Goal: Task Accomplishment & Management: Complete application form

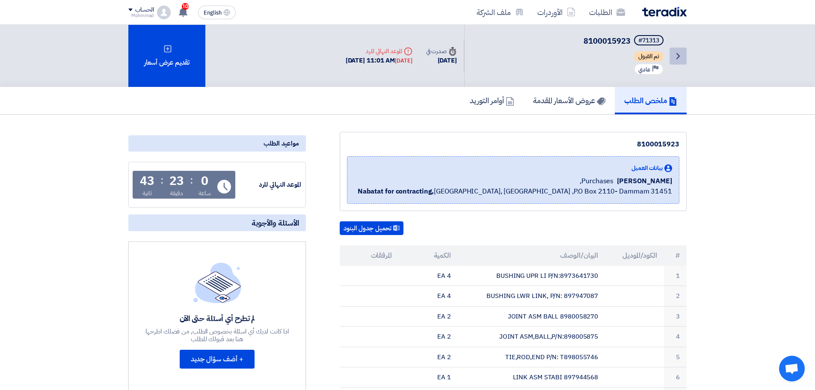
click at [678, 63] on link "Back" at bounding box center [678, 55] width 17 height 17
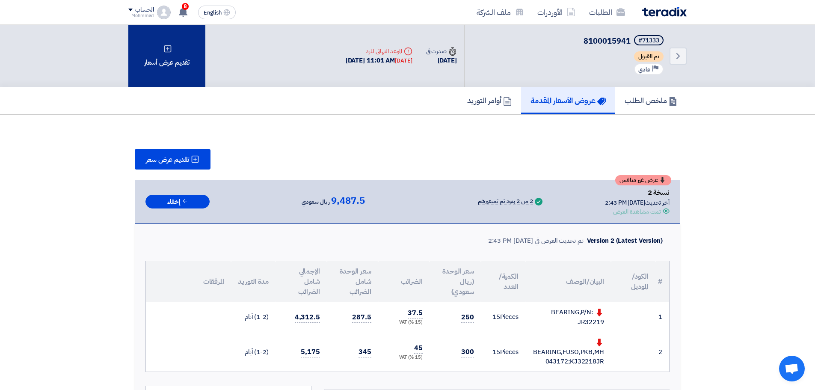
click at [181, 49] on div "تقديم عرض أسعار" at bounding box center [166, 56] width 77 height 62
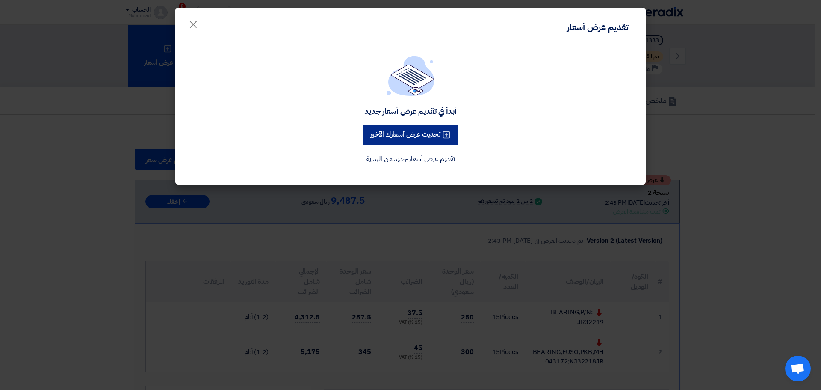
click at [430, 134] on button "تحديث عرض أسعارك الأخير" at bounding box center [411, 134] width 96 height 21
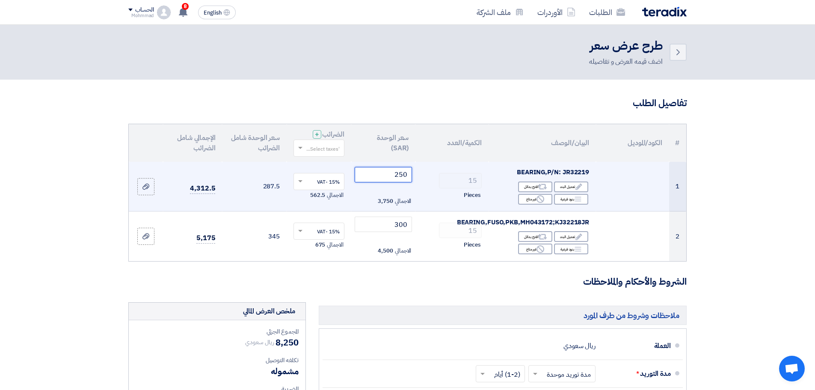
click at [397, 172] on input "250" at bounding box center [384, 174] width 58 height 15
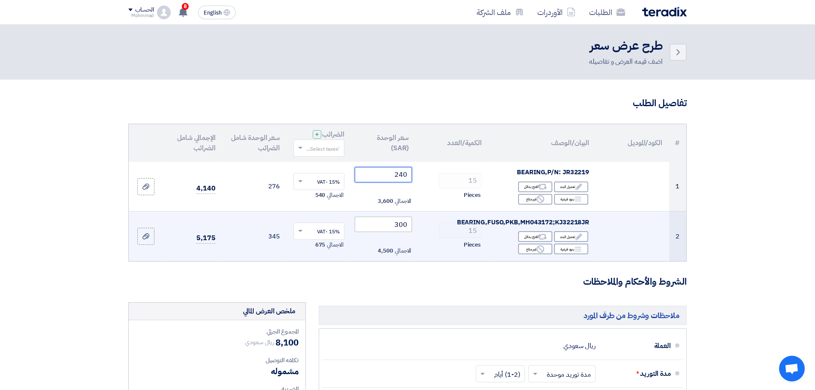
type input "240"
click at [404, 226] on input "300" at bounding box center [384, 223] width 58 height 15
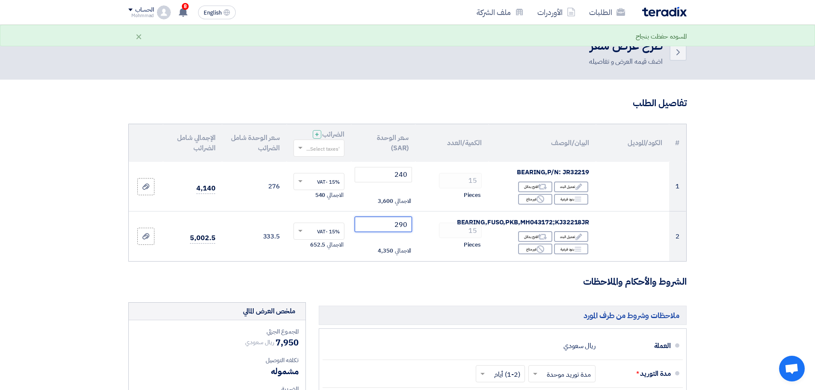
type input "290"
click at [754, 191] on section "تفاصيل الطلب # الكود/الموديل البيان/الوصف الكمية/العدد سعر الوحدة (SAR) الضرائب…" at bounding box center [407, 345] width 815 height 531
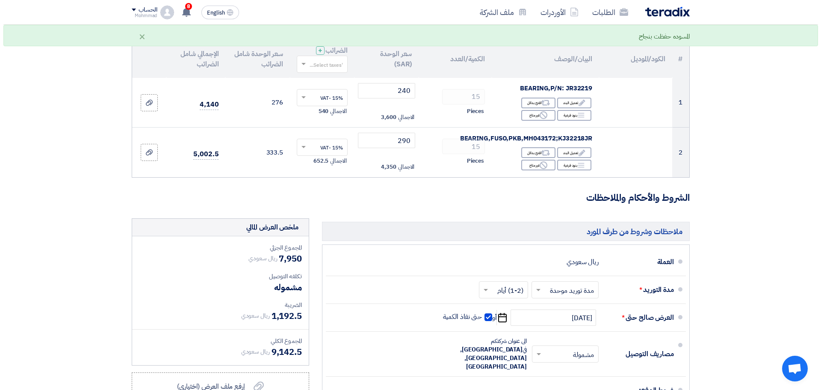
scroll to position [214, 0]
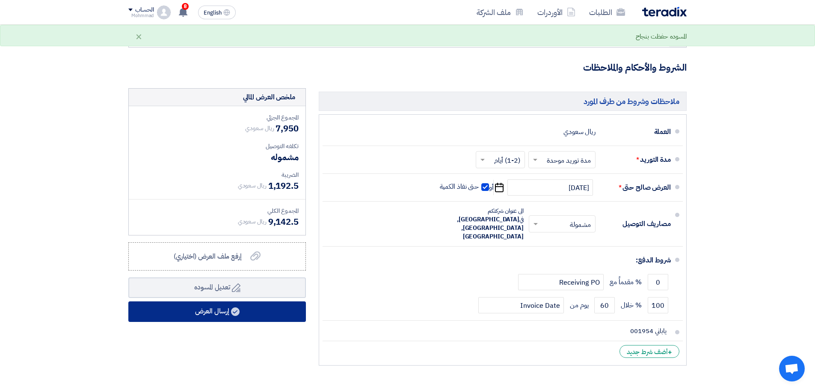
click at [261, 314] on button "إرسال العرض" at bounding box center [217, 311] width 178 height 21
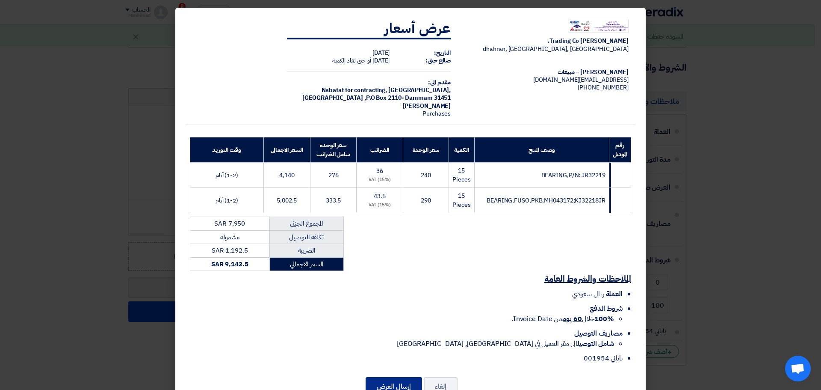
click at [396, 379] on button "إرسال العرض" at bounding box center [394, 386] width 56 height 19
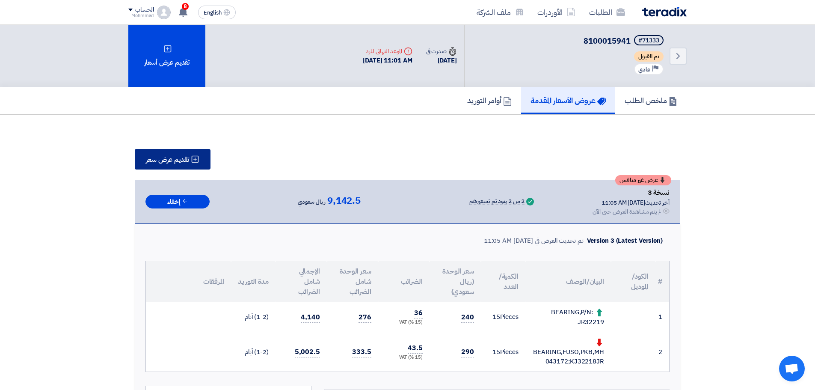
click at [160, 162] on span "تقديم عرض سعر" at bounding box center [167, 159] width 43 height 7
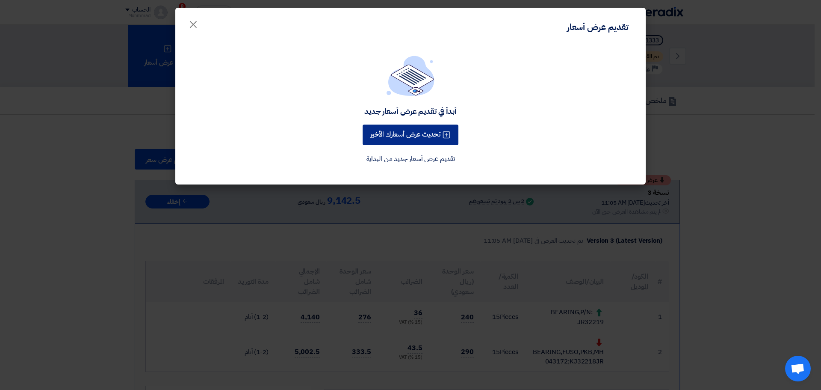
click at [390, 139] on button "تحديث عرض أسعارك الأخير" at bounding box center [411, 134] width 96 height 21
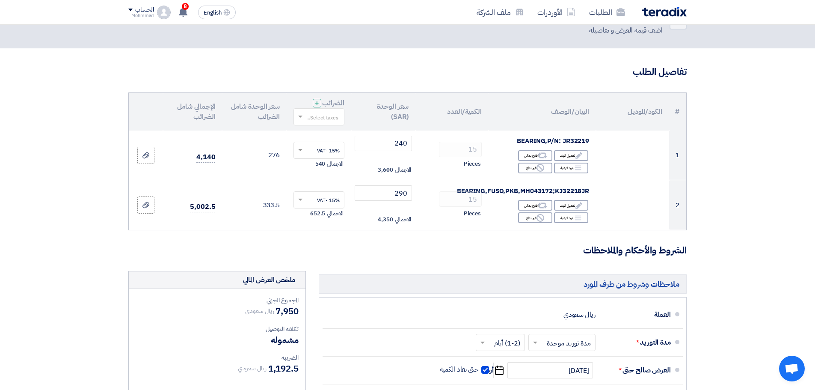
scroll to position [86, 0]
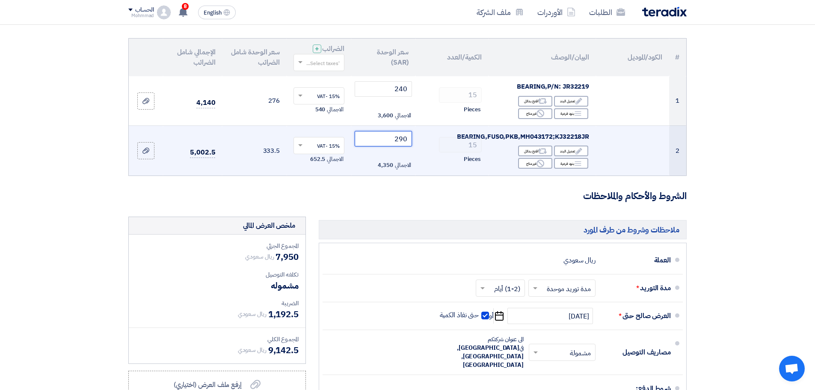
click at [403, 139] on input "290" at bounding box center [384, 138] width 58 height 15
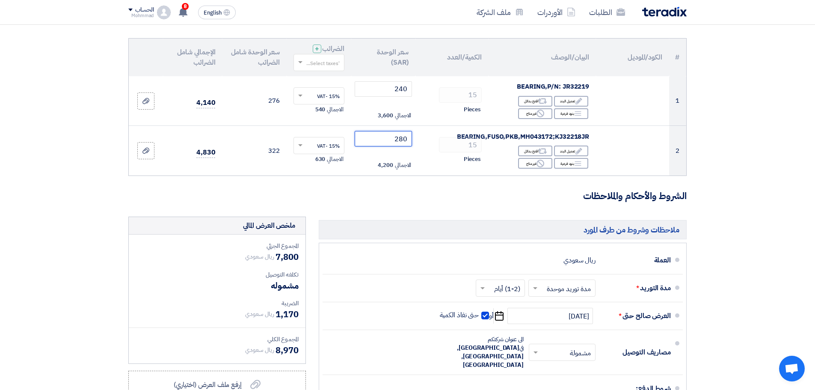
type input "280"
click at [797, 158] on section "تفاصيل الطلب # الكود/الموديل البيان/الوصف الكمية/العدد سعر الوحدة (SAR) الضرائب…" at bounding box center [407, 259] width 815 height 531
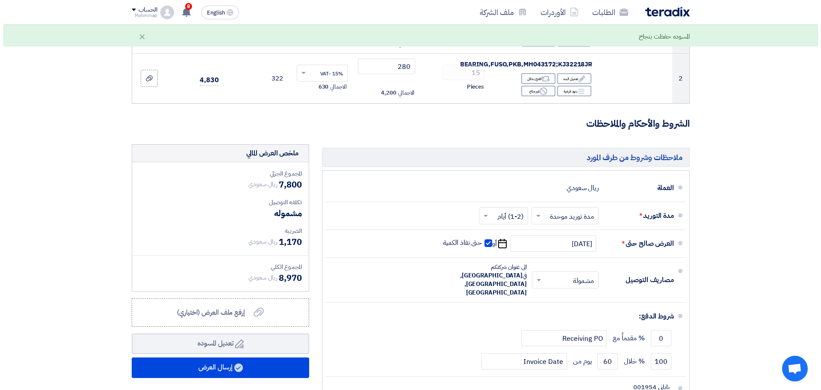
scroll to position [299, 0]
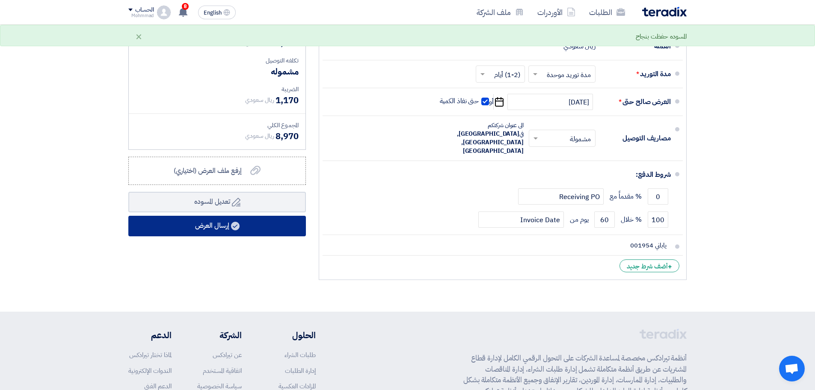
click at [262, 222] on button "إرسال العرض" at bounding box center [217, 226] width 178 height 21
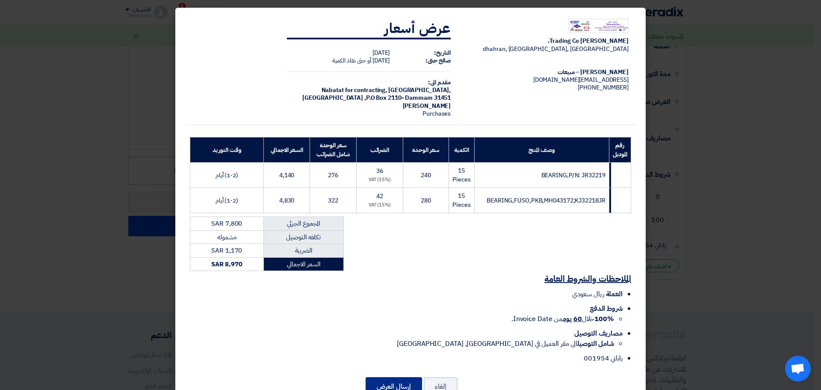
click at [388, 385] on button "إرسال العرض" at bounding box center [394, 386] width 56 height 19
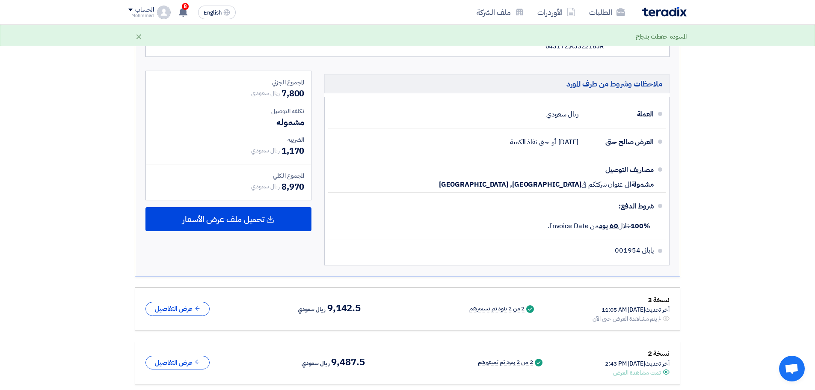
scroll to position [342, 0]
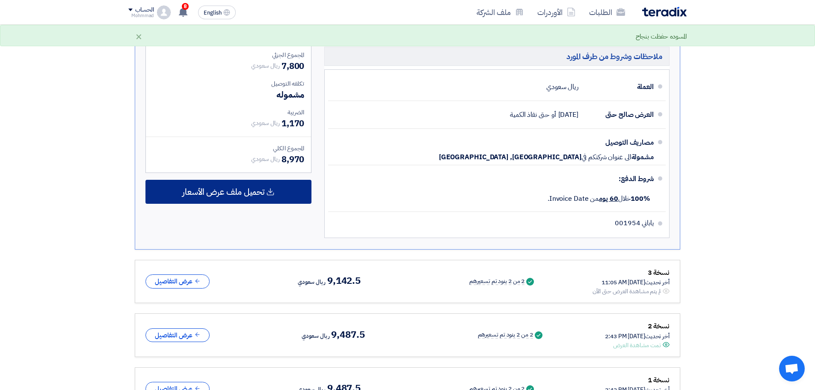
click at [231, 192] on span "تحميل ملف عرض الأسعار" at bounding box center [223, 192] width 82 height 8
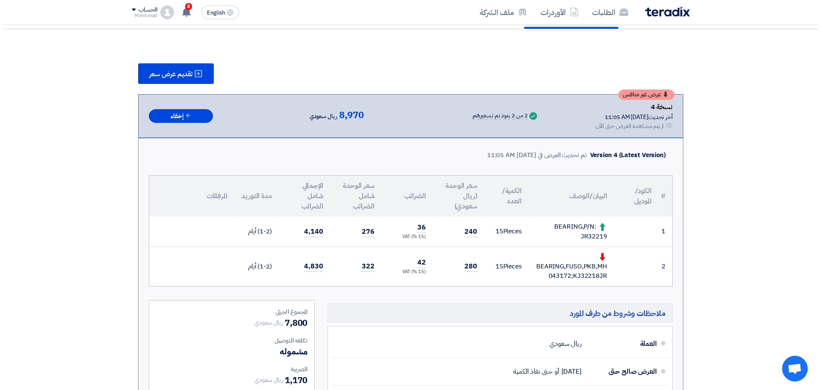
scroll to position [43, 0]
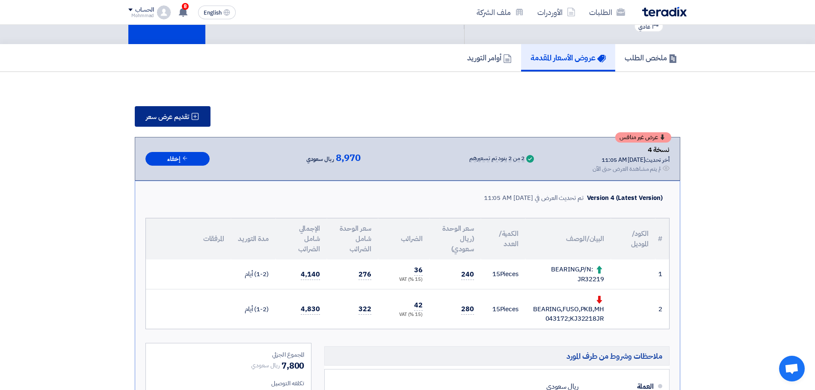
click at [175, 115] on span "تقديم عرض سعر" at bounding box center [167, 116] width 43 height 7
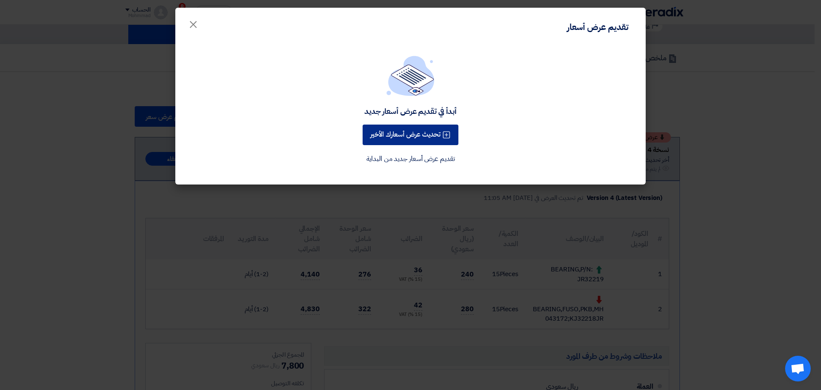
click at [403, 139] on button "تحديث عرض أسعارك الأخير" at bounding box center [411, 134] width 96 height 21
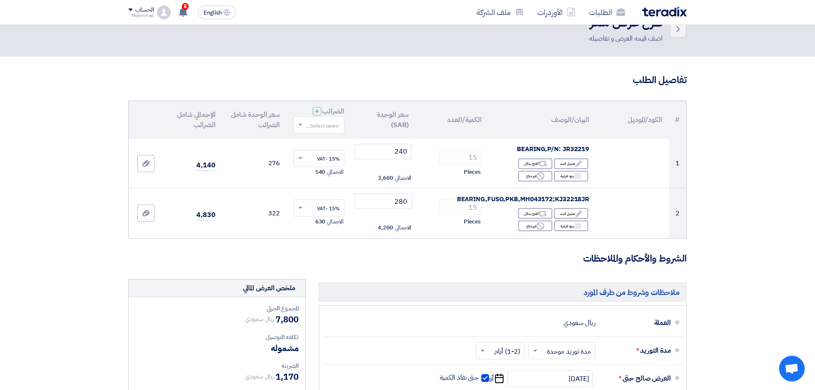
scroll to position [43, 0]
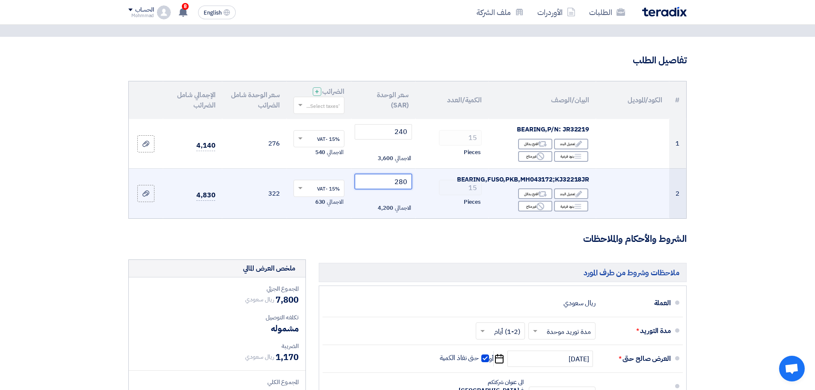
click at [399, 181] on input "280" at bounding box center [384, 181] width 58 height 15
click at [406, 184] on input "280" at bounding box center [384, 181] width 58 height 15
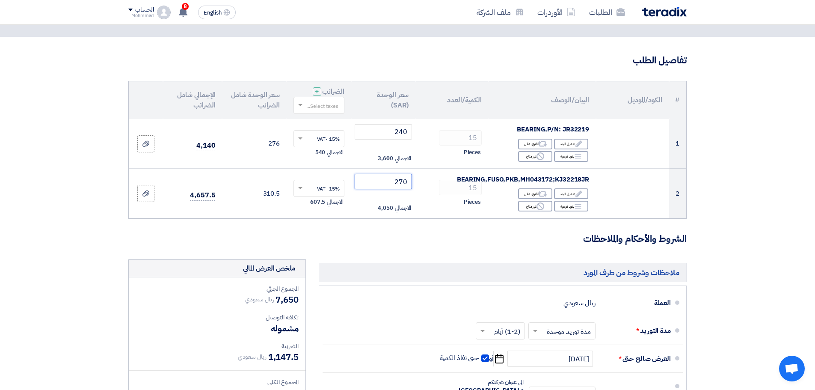
type input "270"
click at [788, 189] on section "تفاصيل الطلب # الكود/الموديل البيان/الوصف الكمية/العدد سعر الوحدة (SAR) الضرائب…" at bounding box center [407, 302] width 815 height 531
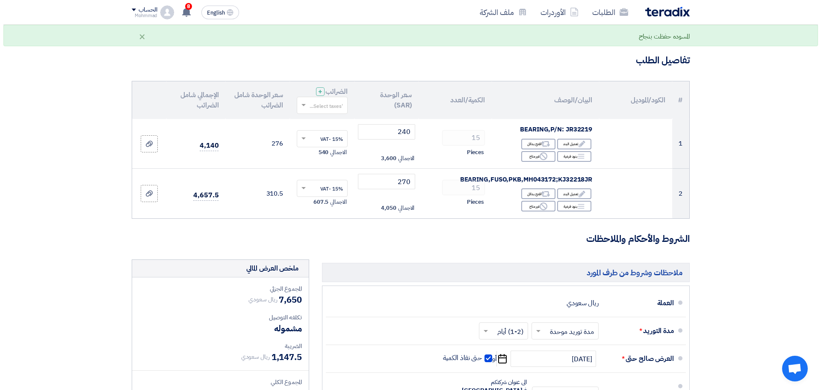
scroll to position [214, 0]
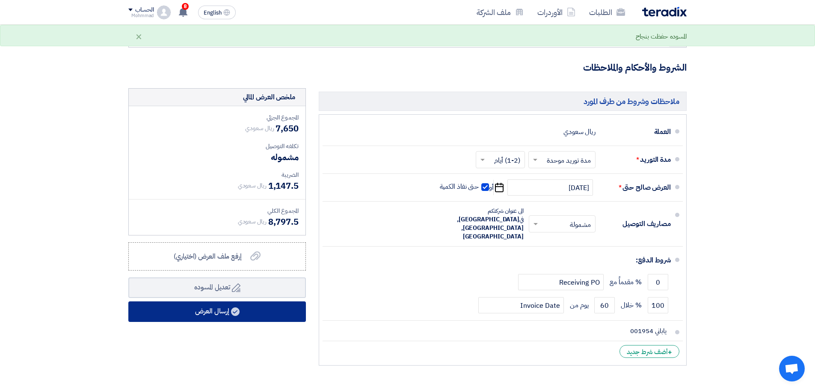
click at [279, 305] on button "إرسال العرض" at bounding box center [217, 311] width 178 height 21
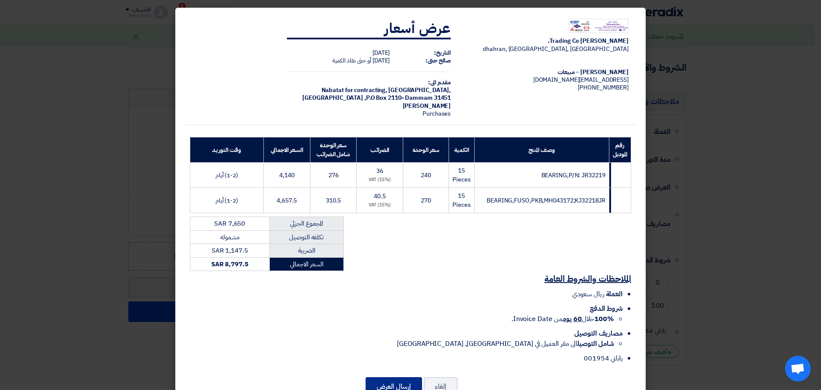
click at [403, 380] on button "إرسال العرض" at bounding box center [394, 386] width 56 height 19
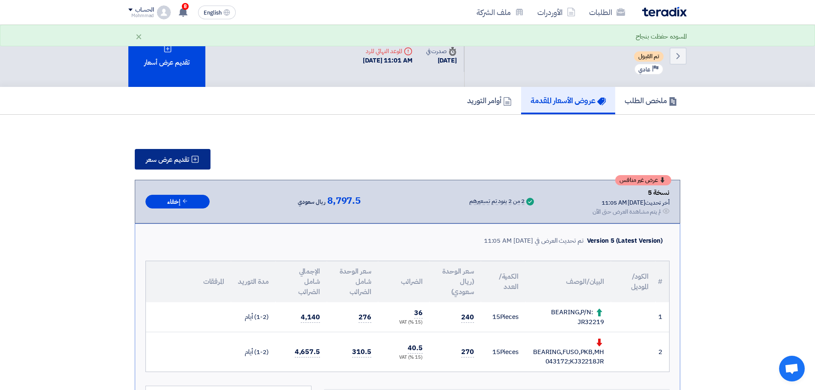
click at [183, 160] on span "تقديم عرض سعر" at bounding box center [167, 159] width 43 height 7
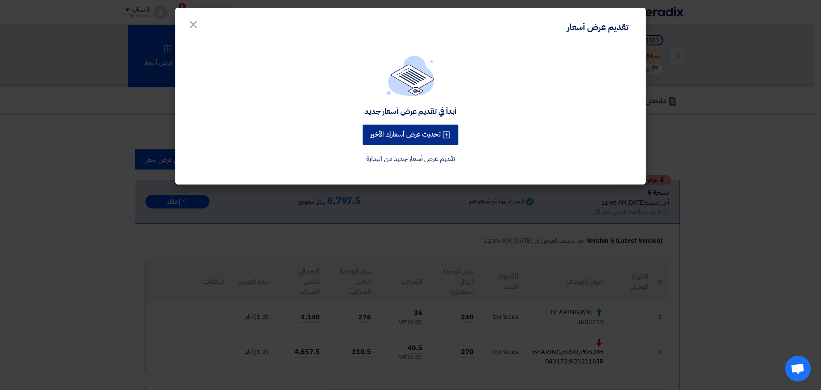
click at [420, 138] on button "تحديث عرض أسعارك الأخير" at bounding box center [411, 134] width 96 height 21
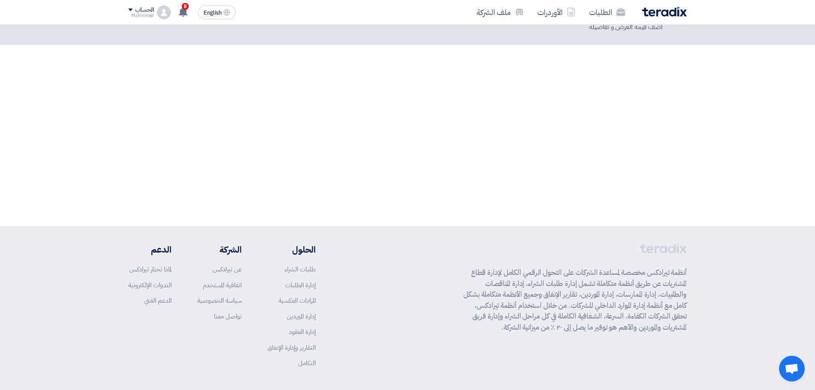
scroll to position [67, 0]
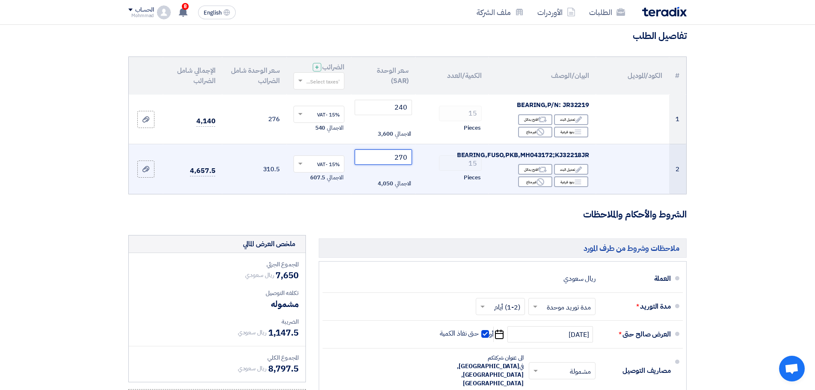
click at [405, 160] on input "270" at bounding box center [384, 156] width 58 height 15
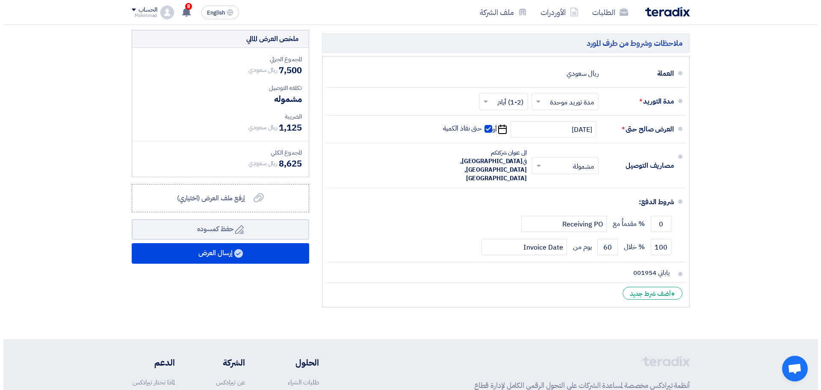
scroll to position [281, 0]
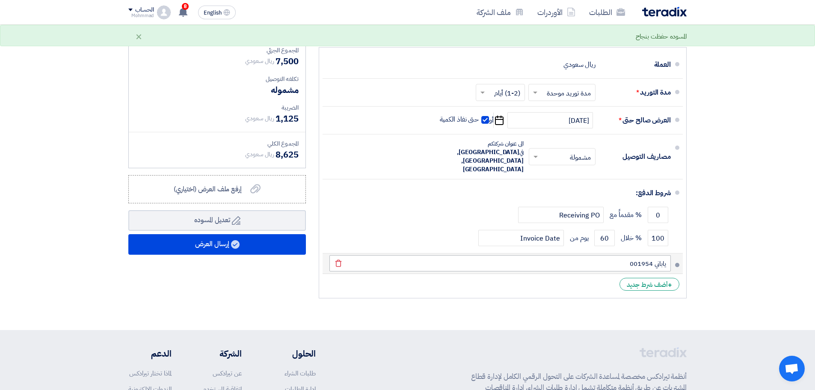
type input "260"
click at [643, 255] on input "ياباني 001954" at bounding box center [499, 263] width 341 height 16
click at [664, 255] on input "ياباني 001954" at bounding box center [499, 263] width 341 height 16
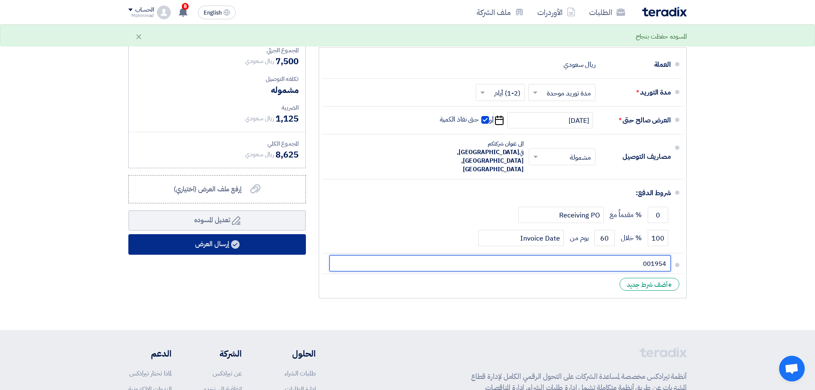
type input "001954"
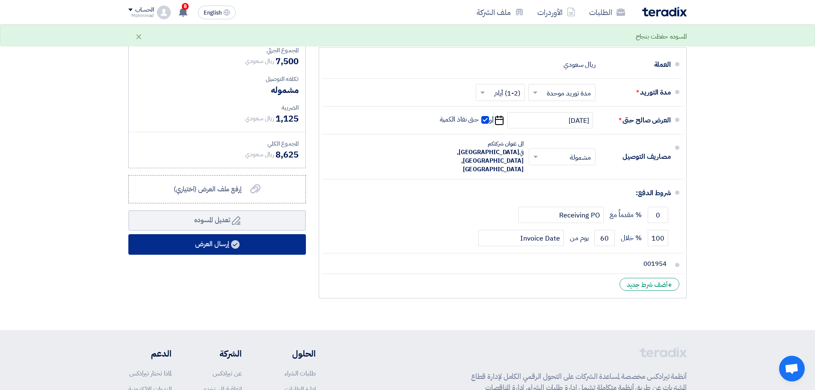
click at [287, 247] on button "إرسال العرض" at bounding box center [217, 244] width 178 height 21
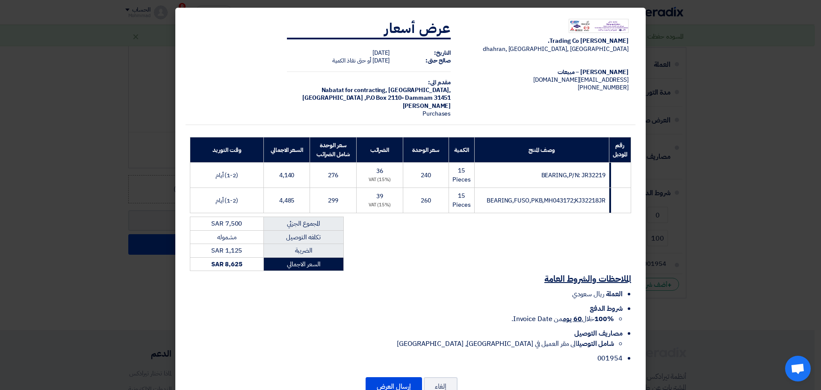
scroll to position [28, 0]
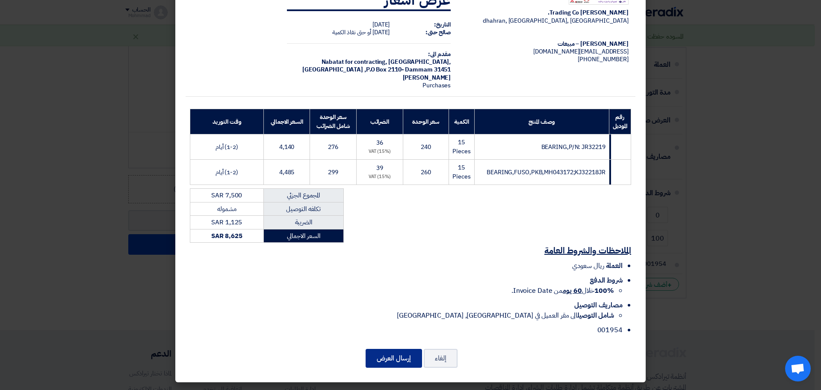
click at [406, 353] on button "إرسال العرض" at bounding box center [394, 358] width 56 height 19
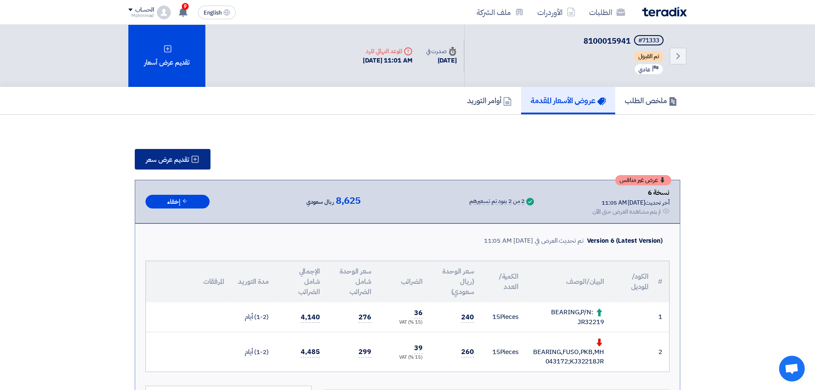
click at [186, 157] on span "تقديم عرض سعر" at bounding box center [167, 159] width 43 height 7
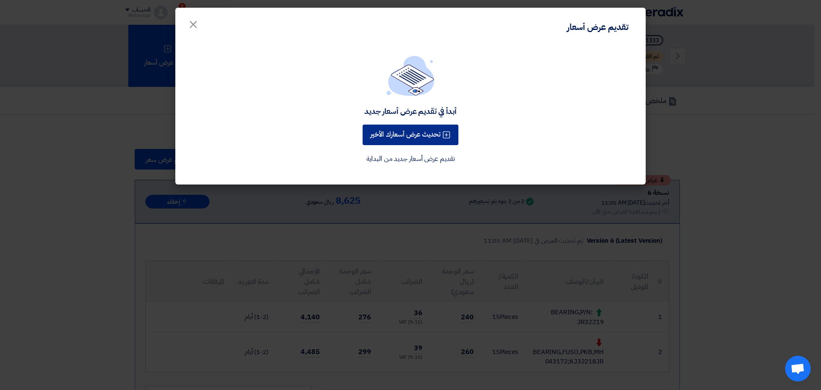
click at [424, 139] on button "تحديث عرض أسعارك الأخير" at bounding box center [411, 134] width 96 height 21
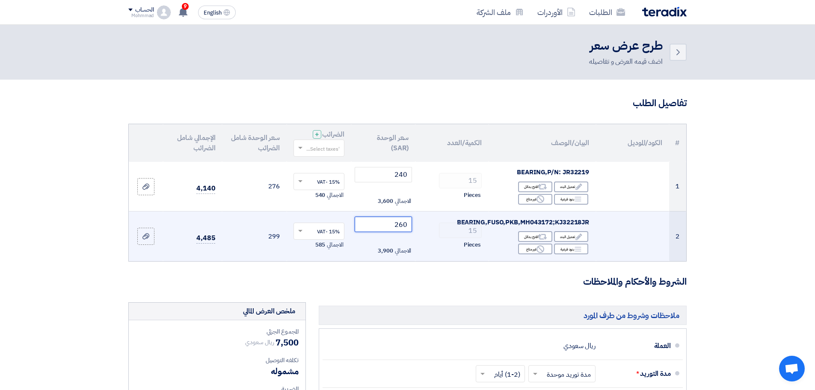
click at [405, 224] on input "260" at bounding box center [384, 223] width 58 height 15
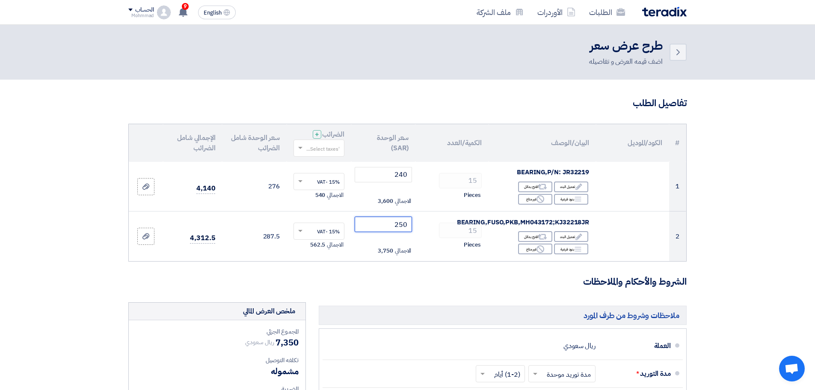
type input "250"
click at [764, 174] on section "تفاصيل الطلب # الكود/الموديل البيان/الوصف الكمية/العدد سعر الوحدة (SAR) الضرائب…" at bounding box center [407, 345] width 815 height 531
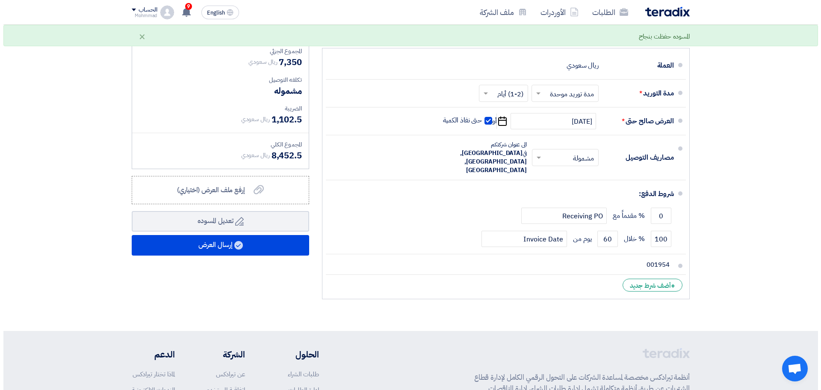
scroll to position [299, 0]
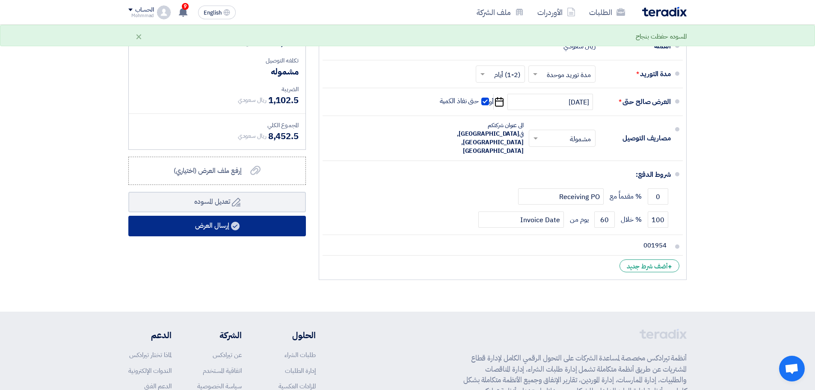
click at [232, 227] on use at bounding box center [235, 226] width 9 height 9
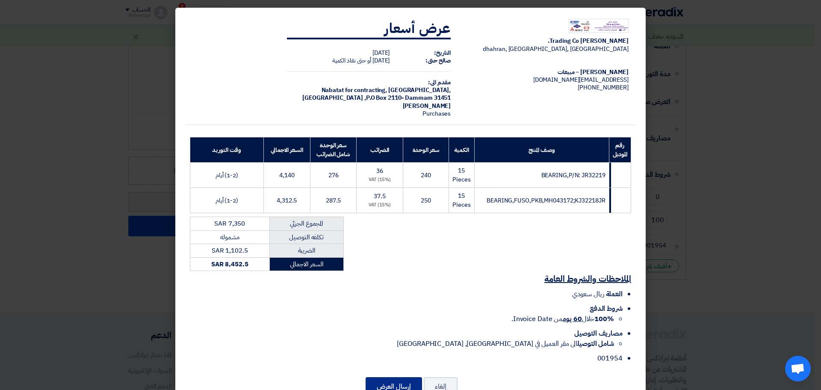
click at [400, 385] on button "إرسال العرض" at bounding box center [394, 386] width 56 height 19
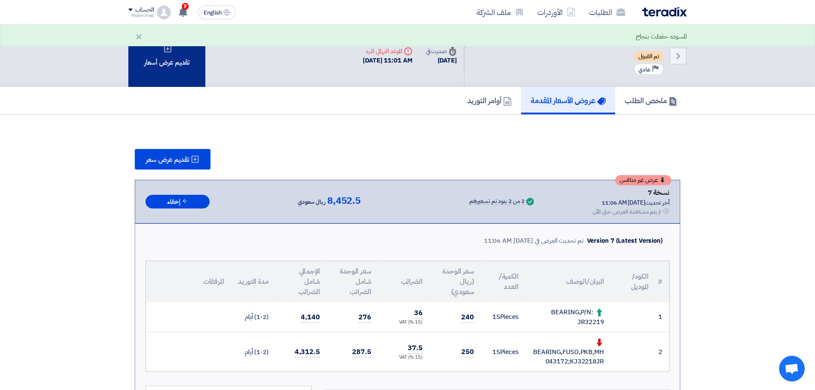
click at [179, 48] on div "تقديم عرض أسعار" at bounding box center [166, 56] width 77 height 62
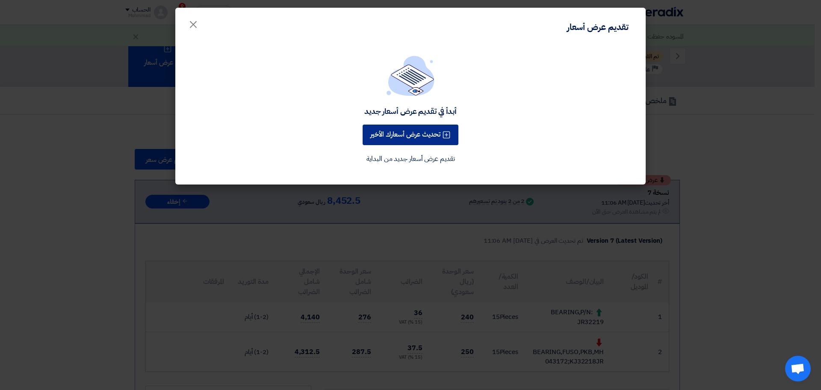
click at [430, 144] on button "تحديث عرض أسعارك الأخير" at bounding box center [411, 134] width 96 height 21
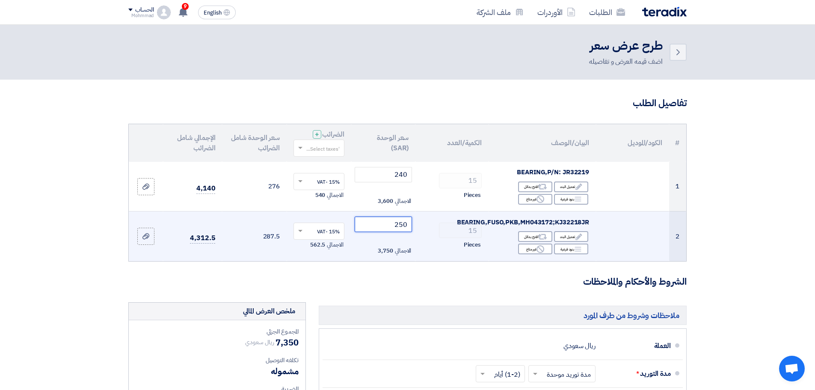
click at [399, 224] on input "250" at bounding box center [384, 223] width 58 height 15
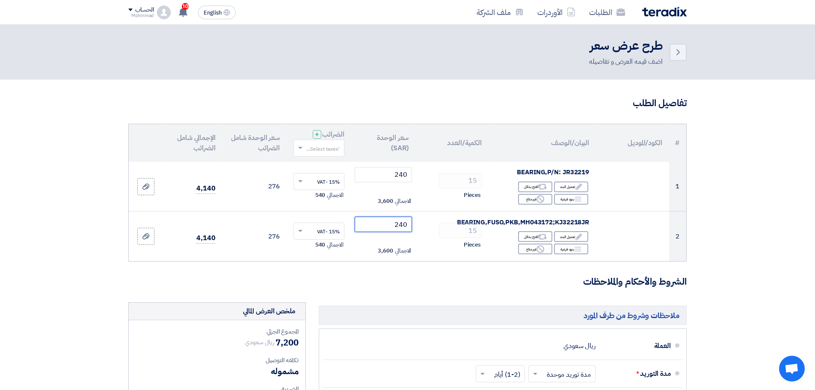
type input "240"
click at [785, 218] on section "تفاصيل الطلب # الكود/الموديل البيان/الوصف الكمية/العدد سعر الوحدة (SAR) الضرائب…" at bounding box center [407, 345] width 815 height 531
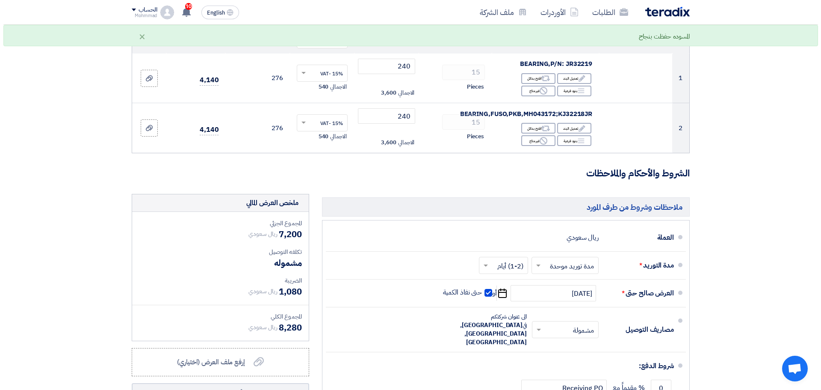
scroll to position [214, 0]
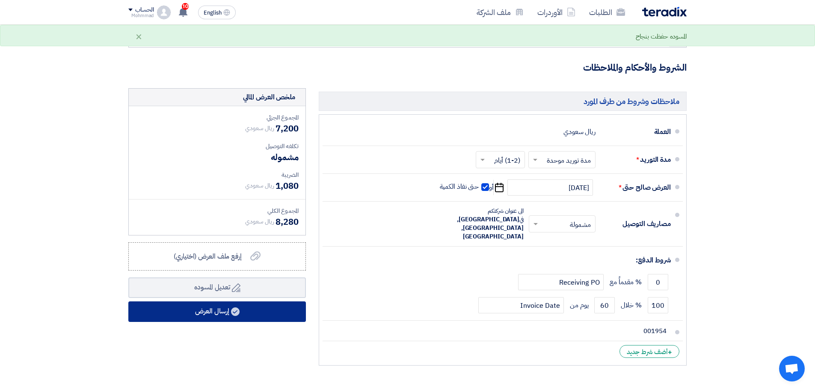
click at [225, 307] on button "إرسال العرض" at bounding box center [217, 311] width 178 height 21
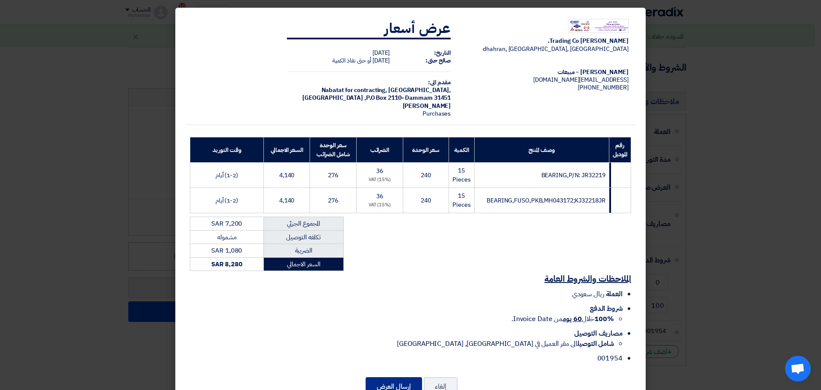
click at [378, 378] on button "إرسال العرض" at bounding box center [394, 386] width 56 height 19
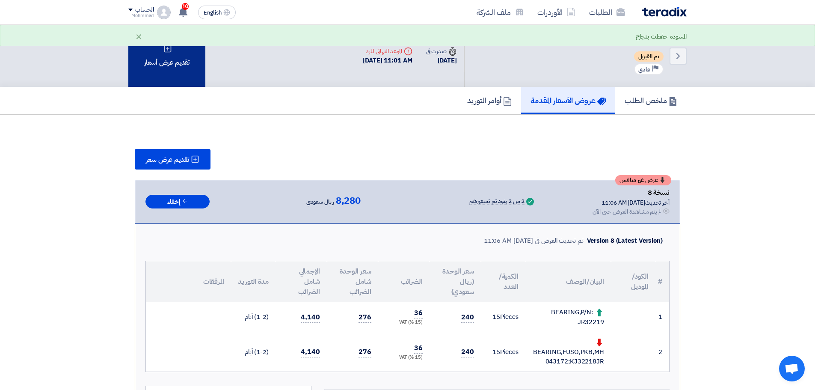
click at [173, 72] on div "تقديم عرض أسعار" at bounding box center [166, 56] width 77 height 62
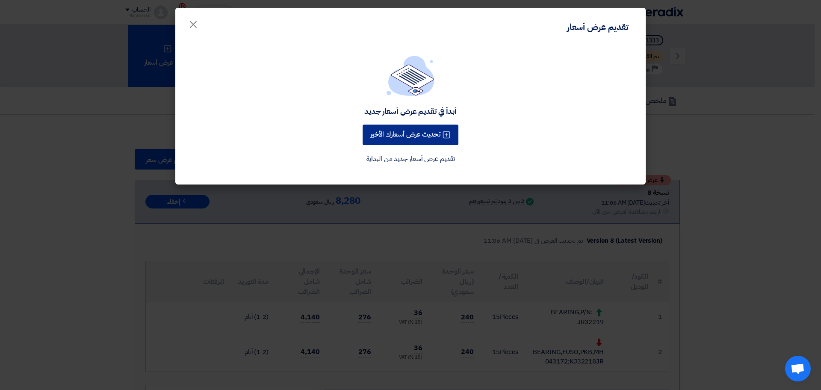
click at [427, 135] on button "تحديث عرض أسعارك الأخير" at bounding box center [411, 134] width 96 height 21
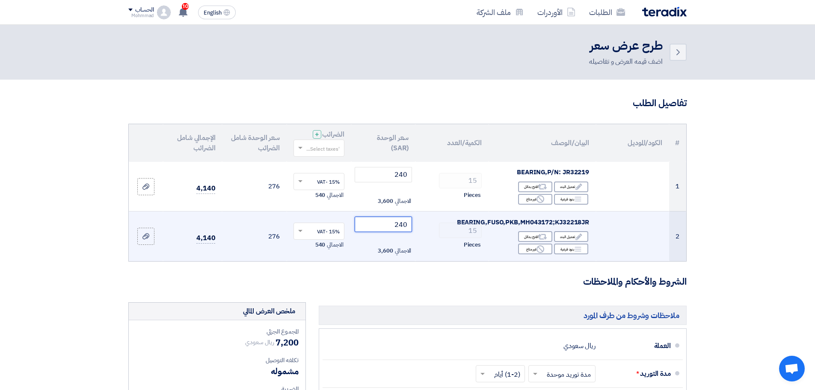
click at [408, 224] on input "240" at bounding box center [384, 223] width 58 height 15
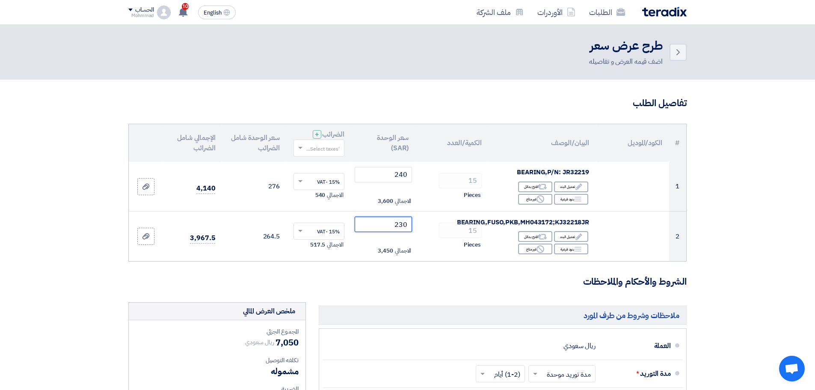
type input "230"
click at [747, 199] on section "تفاصيل الطلب # الكود/الموديل البيان/الوصف الكمية/العدد سعر الوحدة (SAR) الضرائب…" at bounding box center [407, 345] width 815 height 531
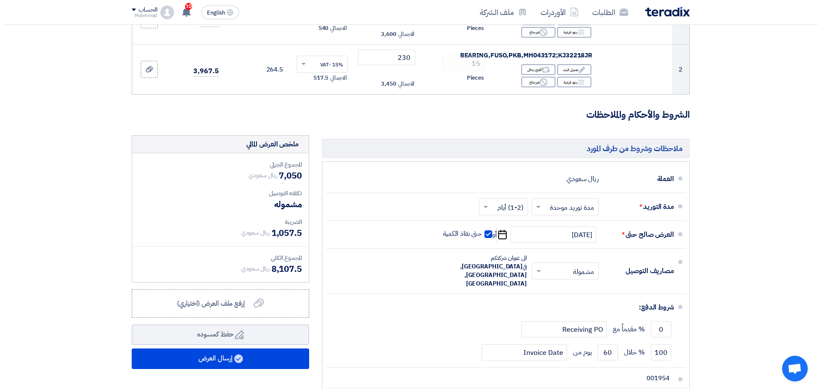
scroll to position [257, 0]
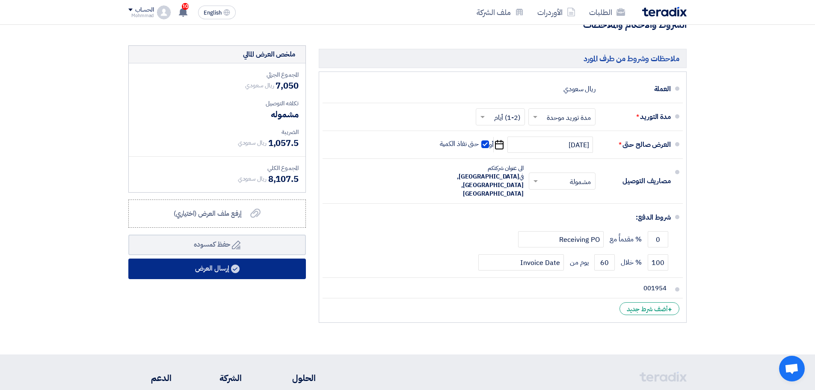
click at [189, 267] on button "إرسال العرض" at bounding box center [217, 268] width 178 height 21
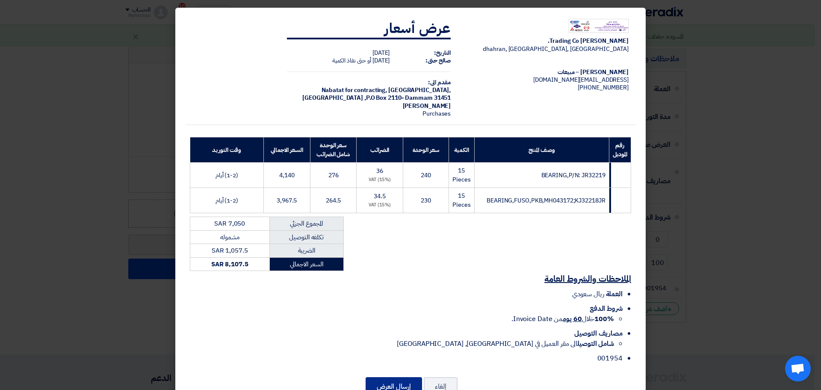
click at [395, 379] on button "إرسال العرض" at bounding box center [394, 386] width 56 height 19
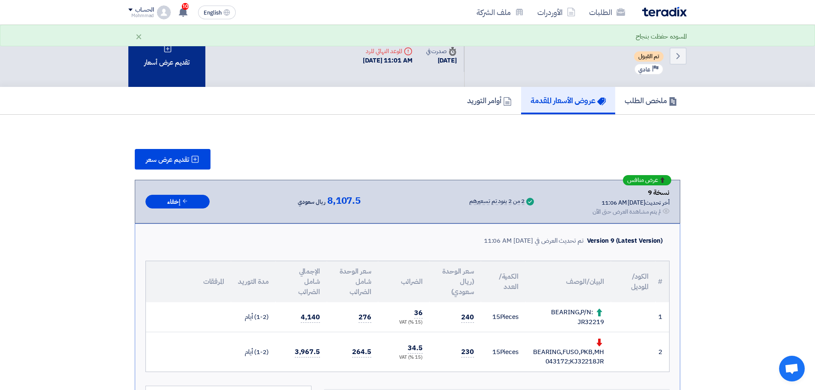
click at [170, 83] on div "تقديم عرض أسعار" at bounding box center [166, 56] width 77 height 62
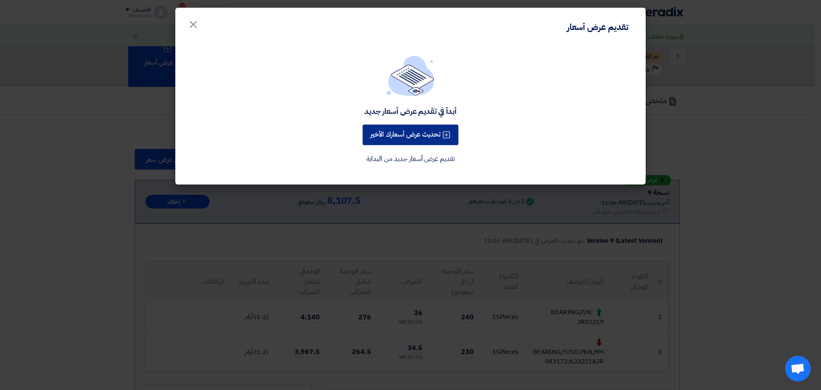
click at [393, 144] on button "تحديث عرض أسعارك الأخير" at bounding box center [411, 134] width 96 height 21
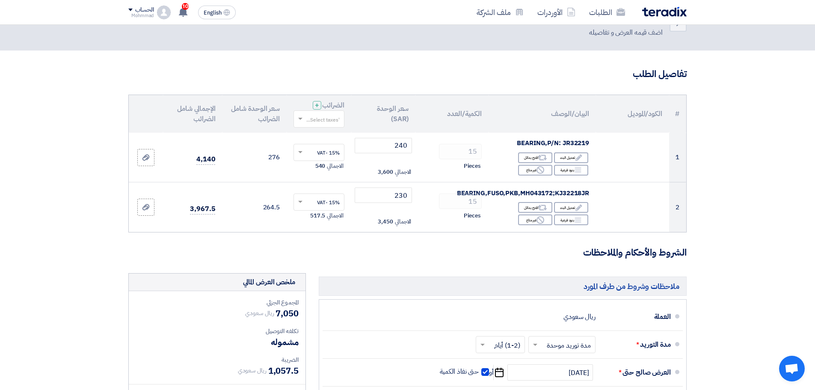
scroll to position [43, 0]
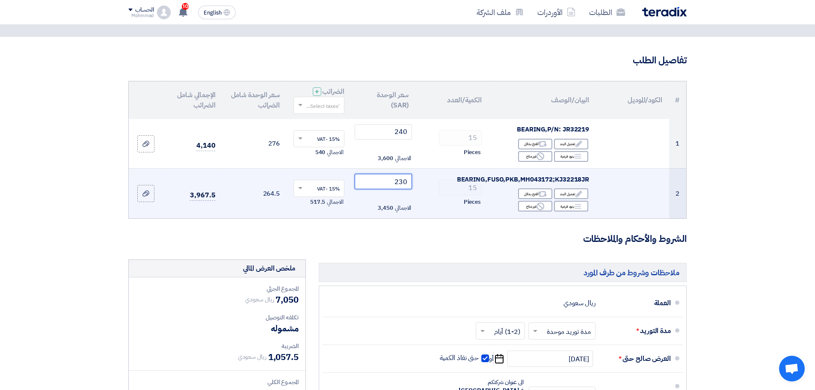
click at [400, 184] on input "230" at bounding box center [384, 181] width 58 height 15
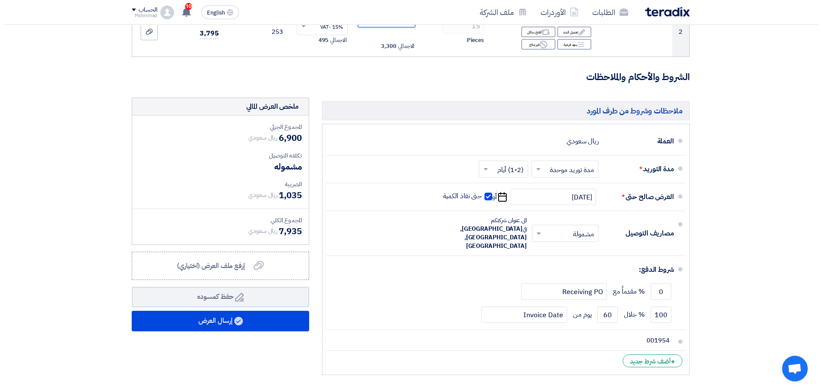
scroll to position [299, 0]
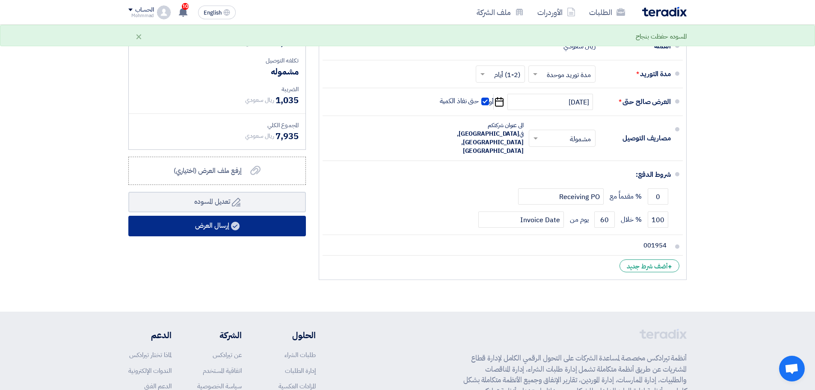
type input "220"
click at [199, 227] on button "إرسال العرض" at bounding box center [217, 226] width 178 height 21
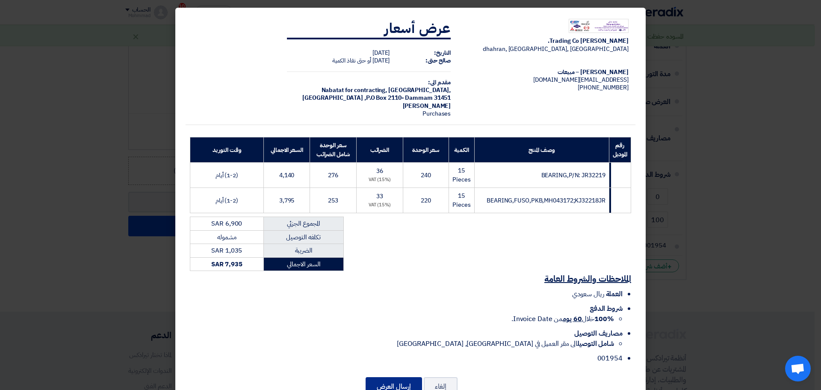
click at [415, 382] on button "إرسال العرض" at bounding box center [394, 386] width 56 height 19
